Goal: Information Seeking & Learning: Check status

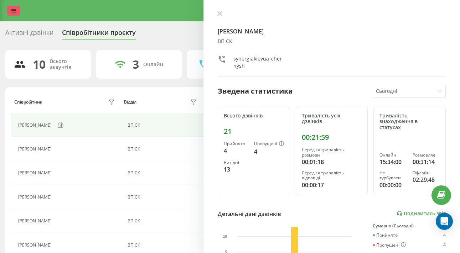
click at [16, 15] on link at bounding box center [13, 11] width 13 height 10
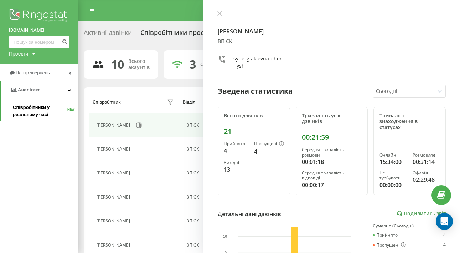
click at [30, 116] on span "Співробітники у реальному часі" at bounding box center [40, 111] width 54 height 14
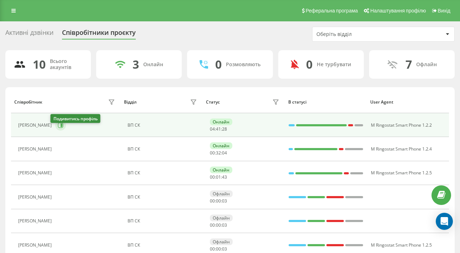
click at [58, 128] on icon at bounding box center [61, 125] width 6 height 6
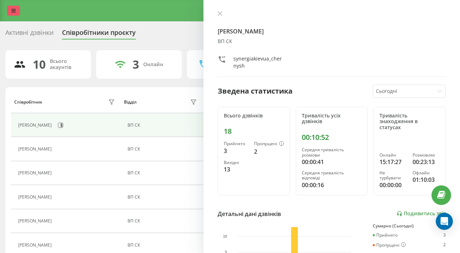
click at [9, 12] on link at bounding box center [13, 11] width 13 height 10
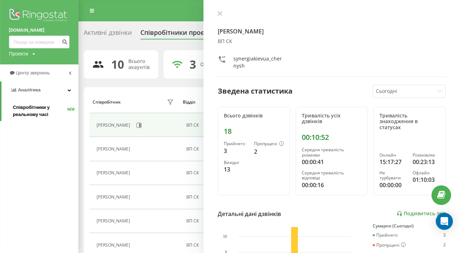
click at [31, 118] on span "Співробітники у реальному часі" at bounding box center [40, 111] width 54 height 14
click at [223, 15] on button at bounding box center [219, 14] width 9 height 7
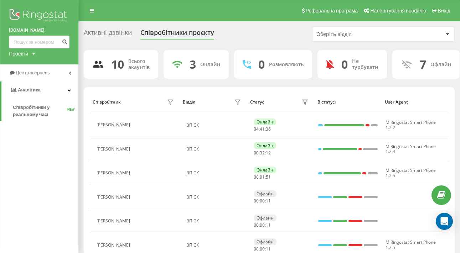
click at [221, 13] on div "Реферальна програма Налаштування профілю Вихід" at bounding box center [230, 10] width 460 height 21
click at [220, 15] on div "Реферальна програма Налаштування профілю Вихід" at bounding box center [230, 10] width 460 height 21
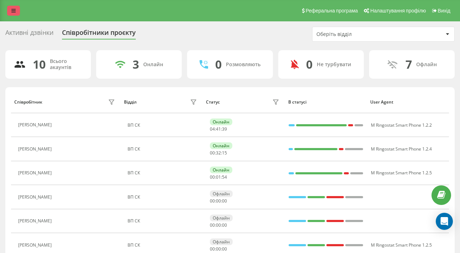
click at [10, 13] on link at bounding box center [13, 11] width 13 height 10
click at [9, 12] on link at bounding box center [13, 11] width 13 height 10
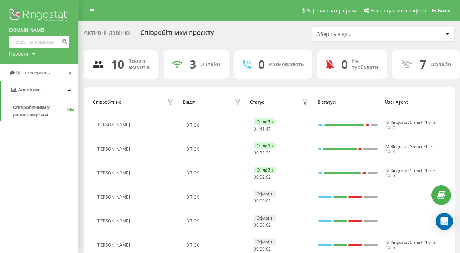
click at [52, 156] on div "[DOMAIN_NAME] Проекти [DOMAIN_NAME] Центр звернень Аналiтика Співробітники у ре…" at bounding box center [39, 126] width 78 height 253
click at [64, 88] on link "Аналiтика" at bounding box center [39, 90] width 77 height 17
click at [61, 88] on link "Аналiтика" at bounding box center [39, 90] width 78 height 17
click at [64, 70] on link "Центр звернень" at bounding box center [39, 72] width 78 height 17
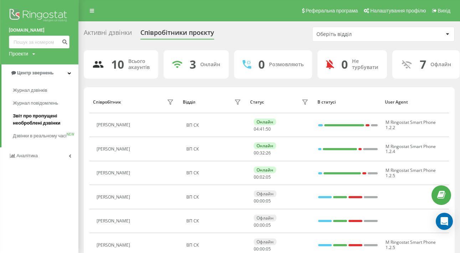
click at [49, 115] on span "Звіт про пропущені необроблені дзвінки" at bounding box center [44, 119] width 62 height 14
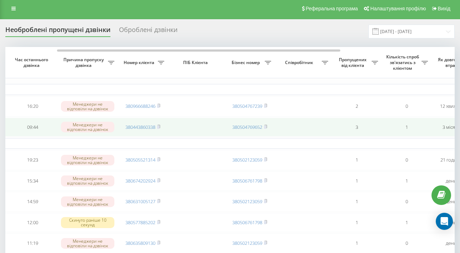
scroll to position [0, 83]
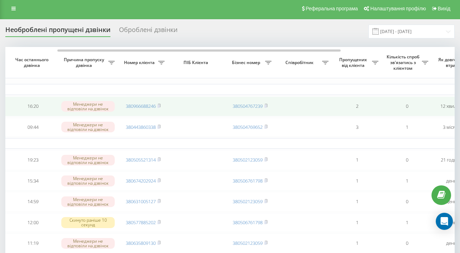
click at [162, 116] on td "380966688246" at bounding box center [143, 106] width 50 height 20
click at [159, 108] on rect at bounding box center [158, 106] width 2 height 3
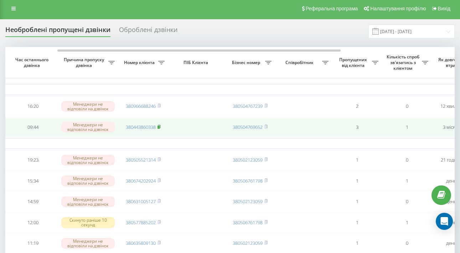
click at [160, 128] on icon at bounding box center [159, 126] width 2 height 3
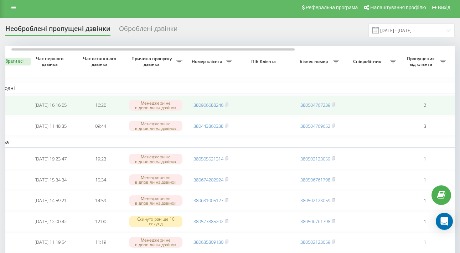
scroll to position [0, 17]
